Goal: Task Accomplishment & Management: Manage account settings

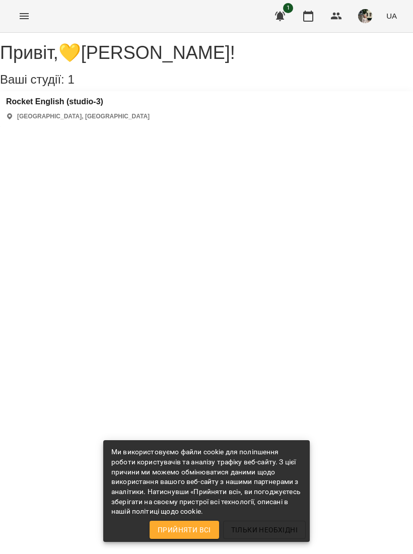
click at [311, 19] on icon "button" at bounding box center [308, 16] width 12 height 12
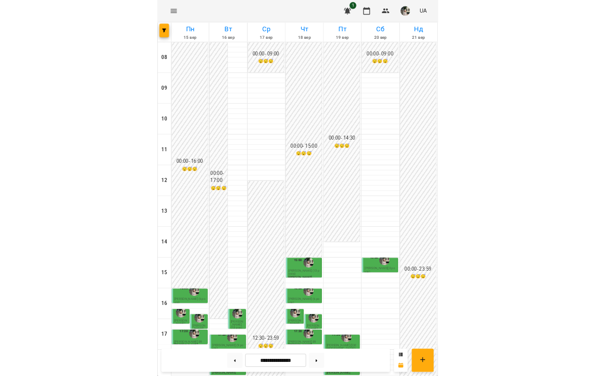
scroll to position [162, 0]
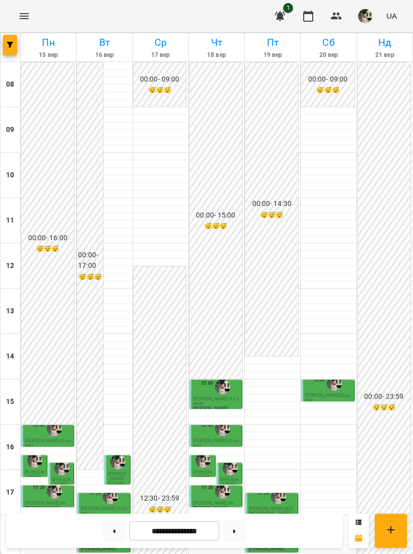
click at [115, 472] on span "[PERSON_NAME] (13 років)" at bounding box center [117, 481] width 19 height 19
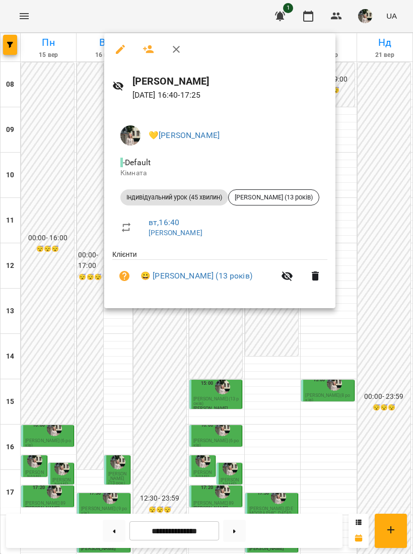
click at [214, 456] on div at bounding box center [206, 277] width 413 height 554
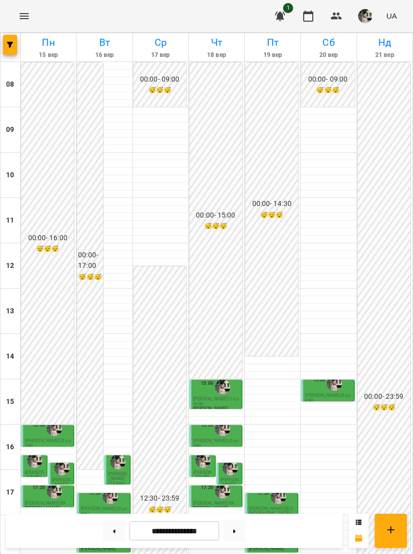
click at [42, 419] on div "16:00" at bounding box center [39, 428] width 12 height 19
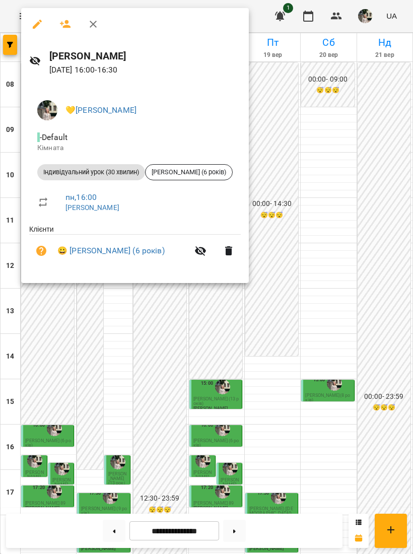
click at [143, 365] on div at bounding box center [206, 277] width 413 height 554
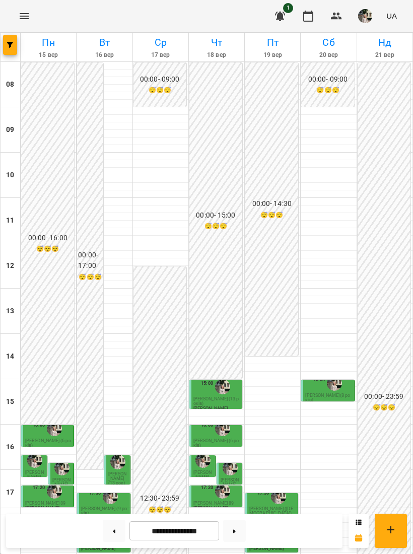
click at [27, 453] on img "💛Пленюк Вікторія Андріївна" at bounding box center [34, 460] width 15 height 15
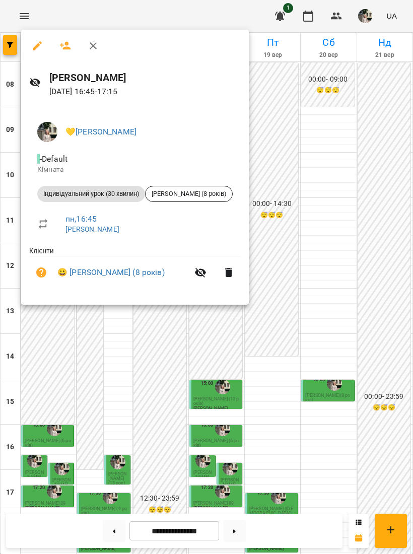
click at [132, 384] on div at bounding box center [206, 277] width 413 height 554
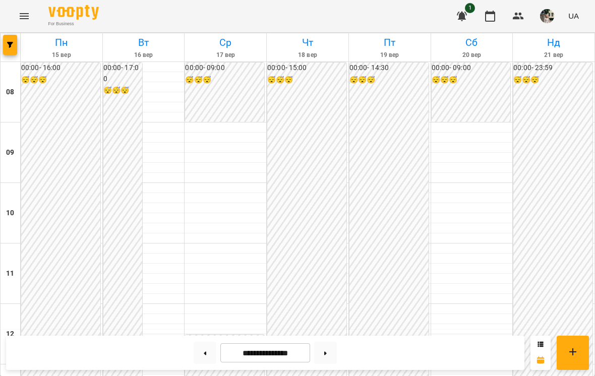
scroll to position [0, 0]
click at [413, 15] on icon "button" at bounding box center [490, 16] width 12 height 12
click at [413, 19] on icon "button" at bounding box center [490, 16] width 12 height 12
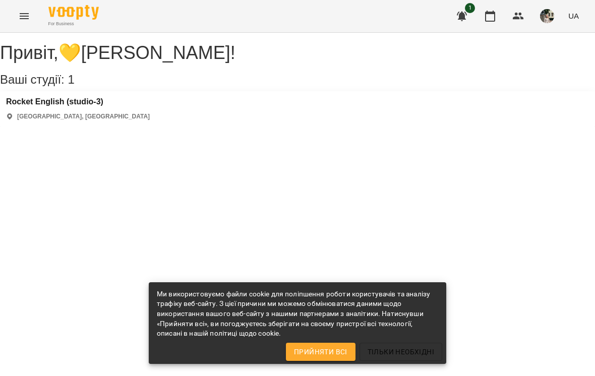
click at [495, 15] on icon "button" at bounding box center [490, 16] width 10 height 11
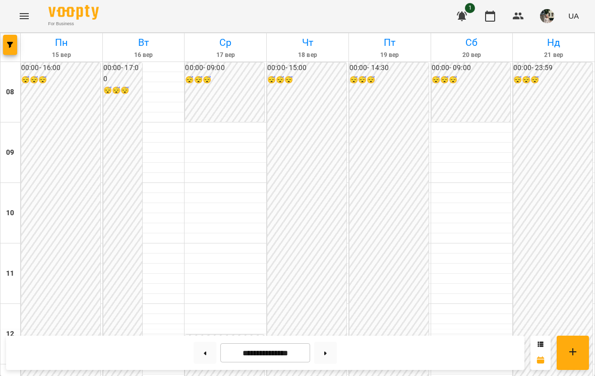
click at [552, 18] on img "button" at bounding box center [547, 16] width 14 height 14
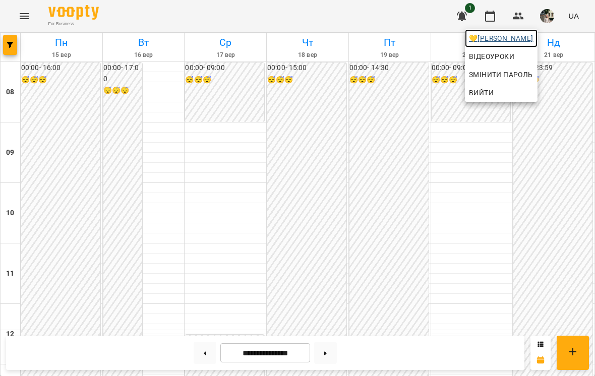
click at [530, 33] on span "💛[PERSON_NAME]" at bounding box center [501, 38] width 65 height 12
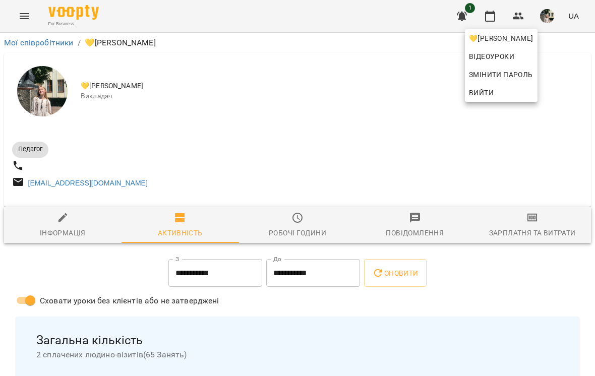
click at [306, 233] on div at bounding box center [297, 188] width 595 height 376
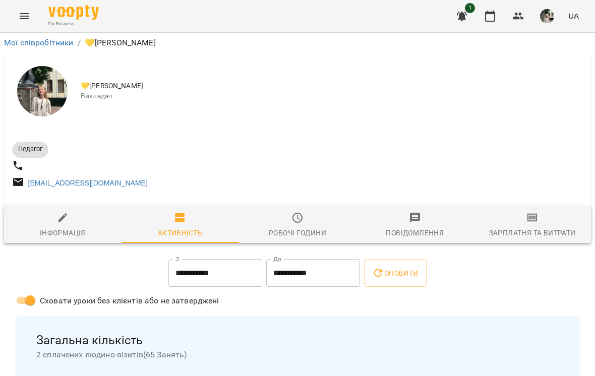
click at [295, 224] on icon "button" at bounding box center [297, 218] width 12 height 12
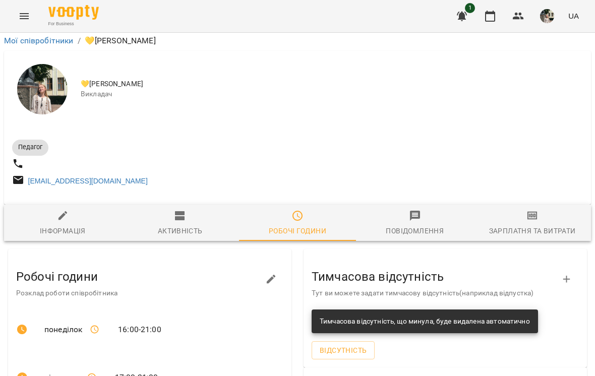
scroll to position [292, 0]
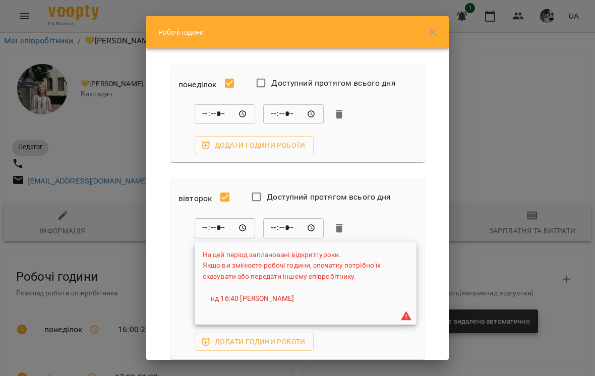
scroll to position [0, 0]
click at [223, 111] on input "*****" at bounding box center [225, 114] width 60 height 20
type input "*****"
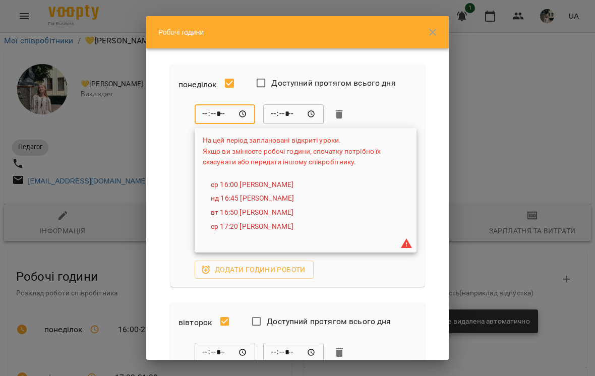
click at [424, 28] on button "button" at bounding box center [432, 32] width 24 height 24
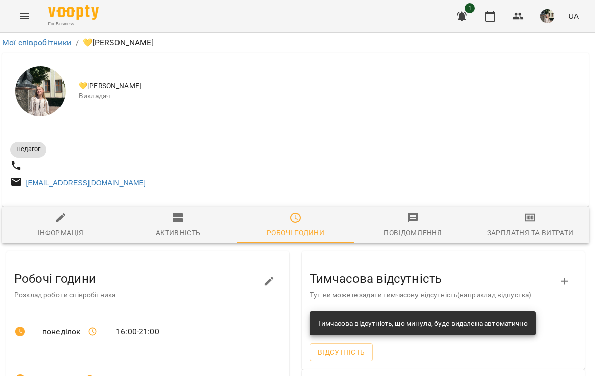
scroll to position [-14, 3]
